Goal: Task Accomplishment & Management: Complete application form

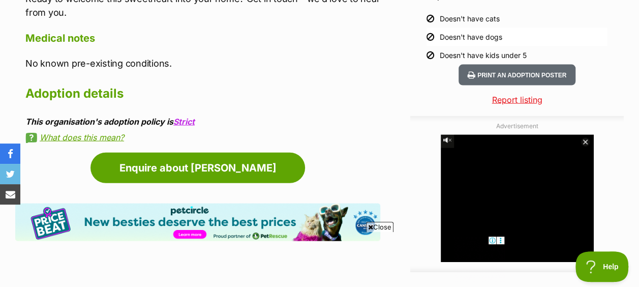
scroll to position [1067, 0]
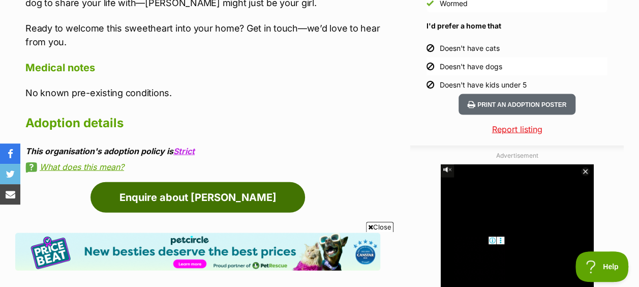
click at [204, 182] on link "Enquire about [PERSON_NAME]" at bounding box center [197, 197] width 214 height 30
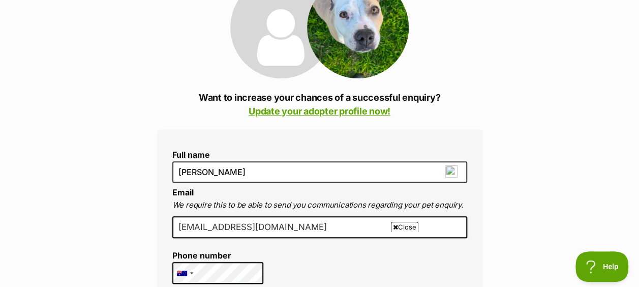
scroll to position [254, 0]
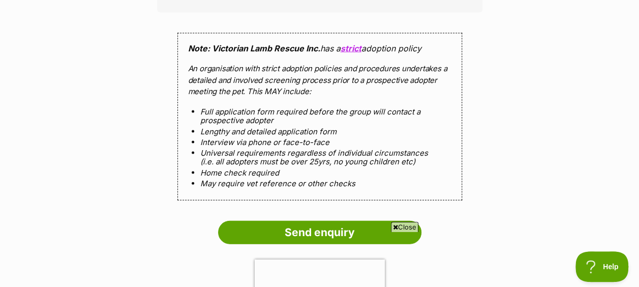
scroll to position [1067, 0]
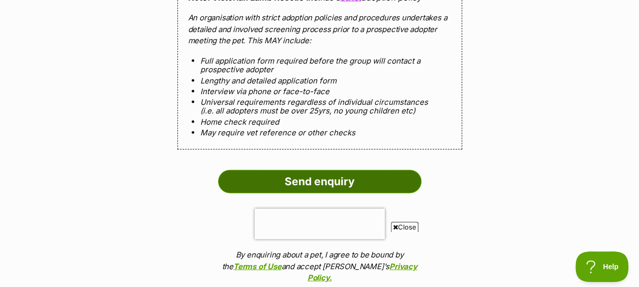
click at [321, 170] on input "Send enquiry" at bounding box center [319, 181] width 203 height 23
